Goal: Task Accomplishment & Management: Use online tool/utility

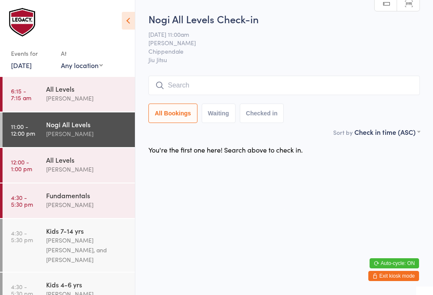
click at [205, 85] on input "search" at bounding box center [283, 85] width 271 height 19
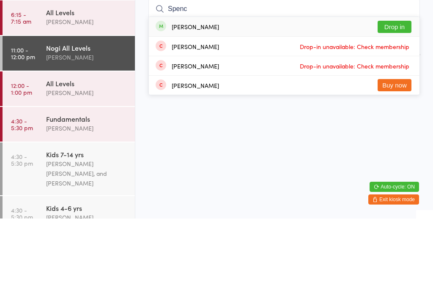
type input "Spenc"
click at [403, 97] on button "Drop in" at bounding box center [395, 103] width 34 height 12
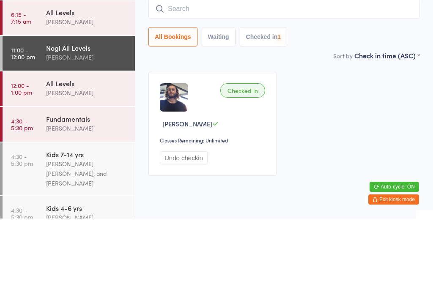
scroll to position [21, 0]
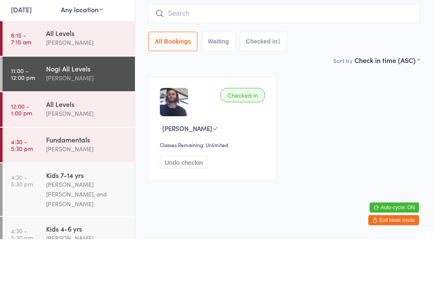
click at [246, 60] on input "search" at bounding box center [283, 69] width 271 height 19
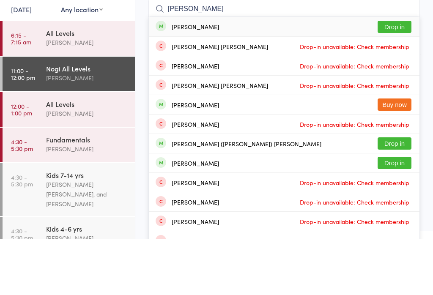
type input "[PERSON_NAME]"
click at [395, 77] on button "Drop in" at bounding box center [395, 83] width 34 height 12
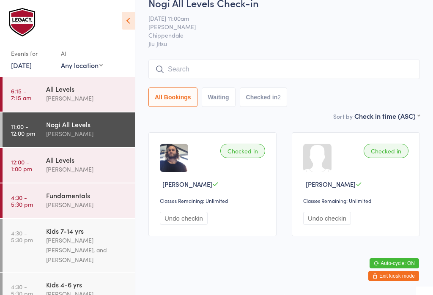
click at [221, 60] on input "search" at bounding box center [283, 69] width 271 height 19
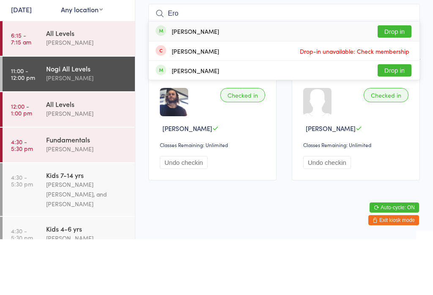
type input "Ero"
click at [209, 77] on div "Eros [PERSON_NAME] Drop in" at bounding box center [284, 86] width 271 height 19
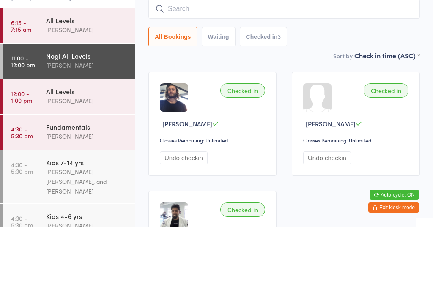
scroll to position [0, 0]
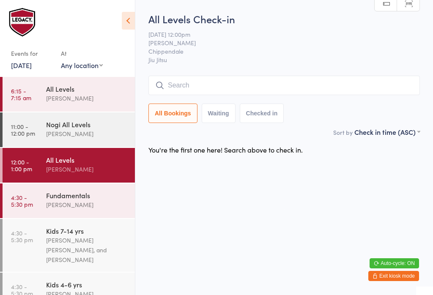
click at [329, 77] on input "search" at bounding box center [283, 85] width 271 height 19
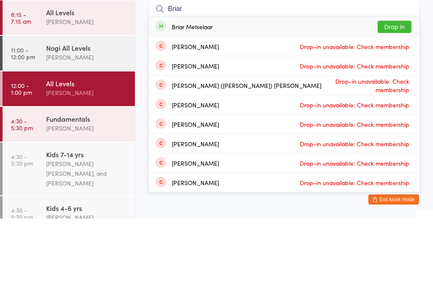
type input "Briar"
click at [406, 97] on button "Drop in" at bounding box center [395, 103] width 34 height 12
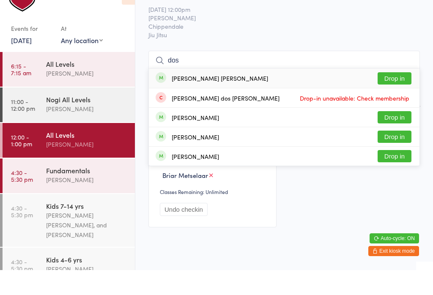
type input "dos"
click at [405, 97] on button "Drop in" at bounding box center [395, 103] width 34 height 12
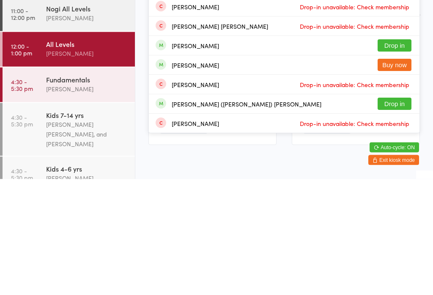
type input "edwa"
click at [405, 214] on button "Drop in" at bounding box center [395, 220] width 34 height 12
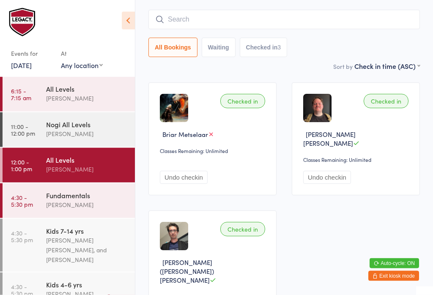
scroll to position [60, 0]
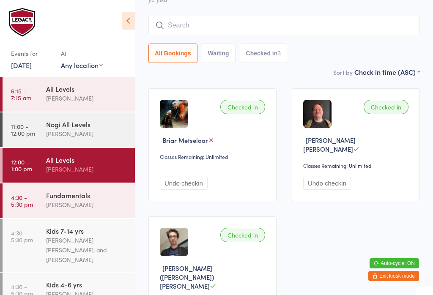
click at [259, 23] on input "search" at bounding box center [283, 25] width 271 height 19
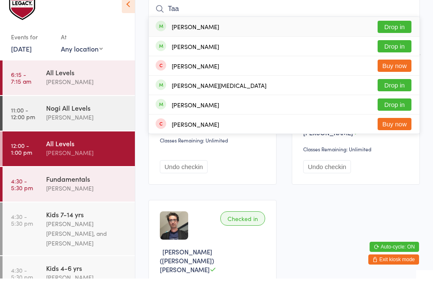
type input "Taa"
click at [381, 37] on button "Drop in" at bounding box center [395, 43] width 34 height 12
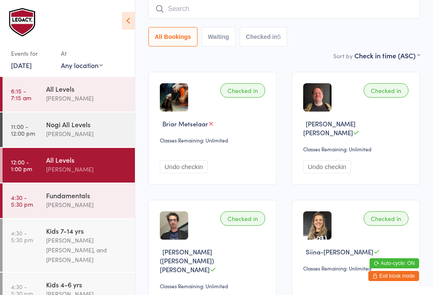
click at [310, 8] on input "search" at bounding box center [283, 8] width 271 height 19
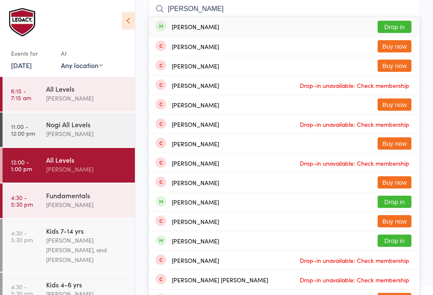
type input "[PERSON_NAME]"
click at [396, 27] on button "Drop in" at bounding box center [395, 27] width 34 height 12
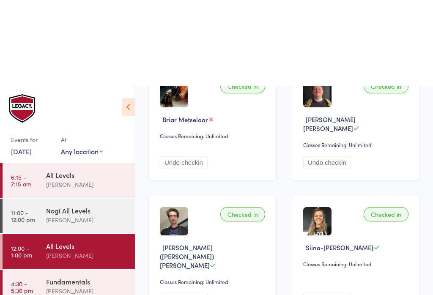
scroll to position [0, 0]
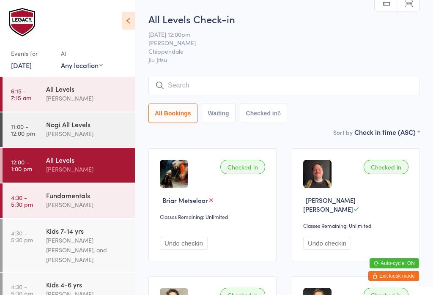
click at [266, 82] on input "search" at bounding box center [283, 85] width 271 height 19
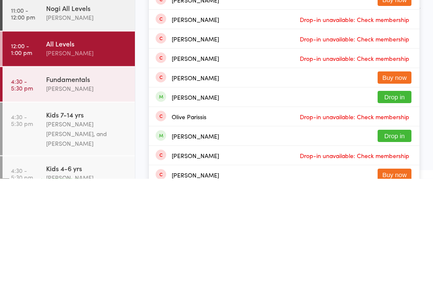
scroll to position [7, 0]
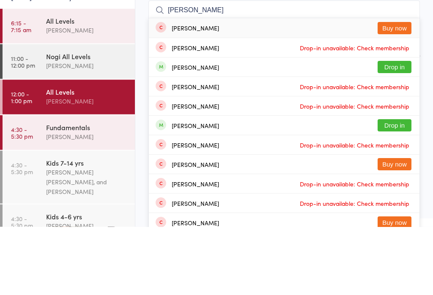
type input "[PERSON_NAME]"
click at [397, 129] on button "Drop in" at bounding box center [395, 135] width 34 height 12
